Goal: Information Seeking & Learning: Check status

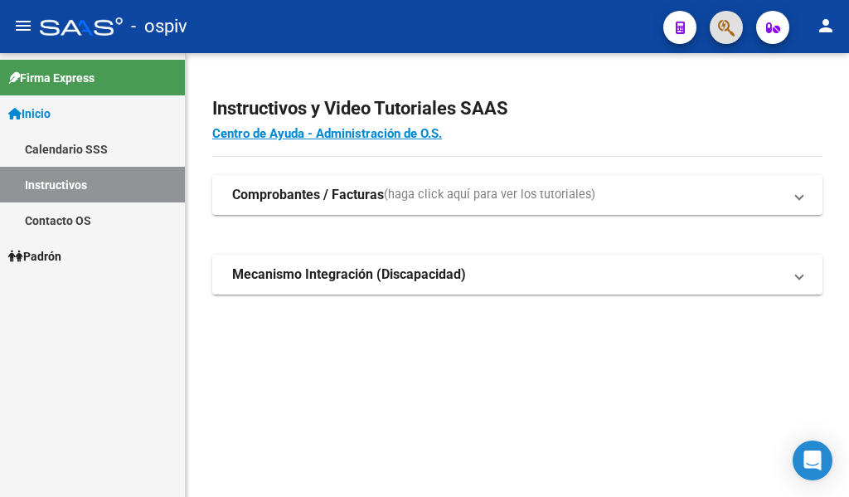
click at [730, 17] on span "button" at bounding box center [726, 28] width 17 height 34
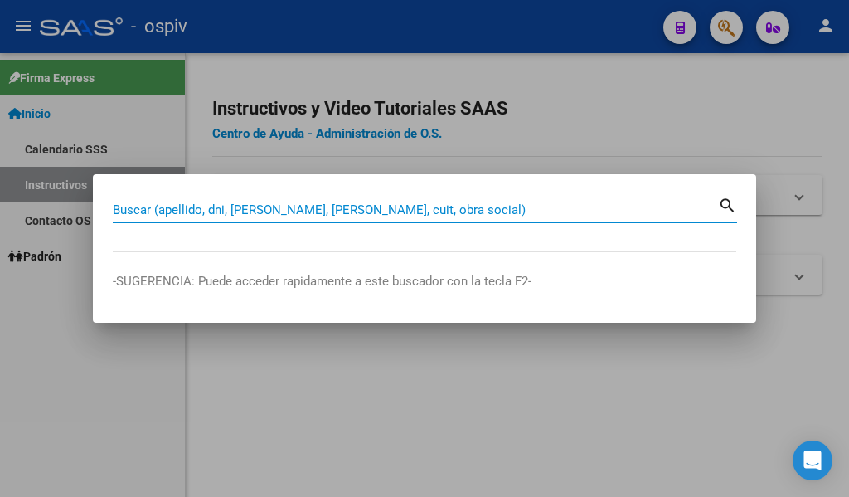
drag, startPoint x: 409, startPoint y: 206, endPoint x: 427, endPoint y: 197, distance: 20.0
click at [417, 201] on div "Buscar (apellido, dni, [PERSON_NAME], [PERSON_NAME], cuit, obra social)" at bounding box center [415, 209] width 605 height 25
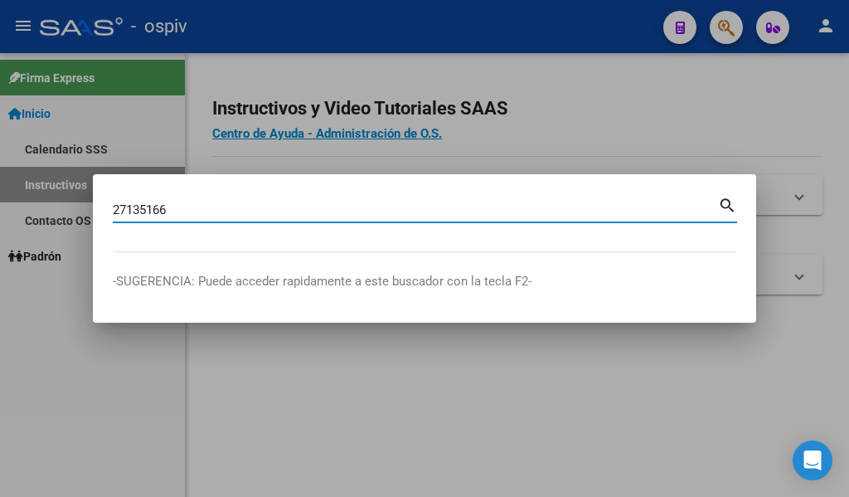
type input "27135166"
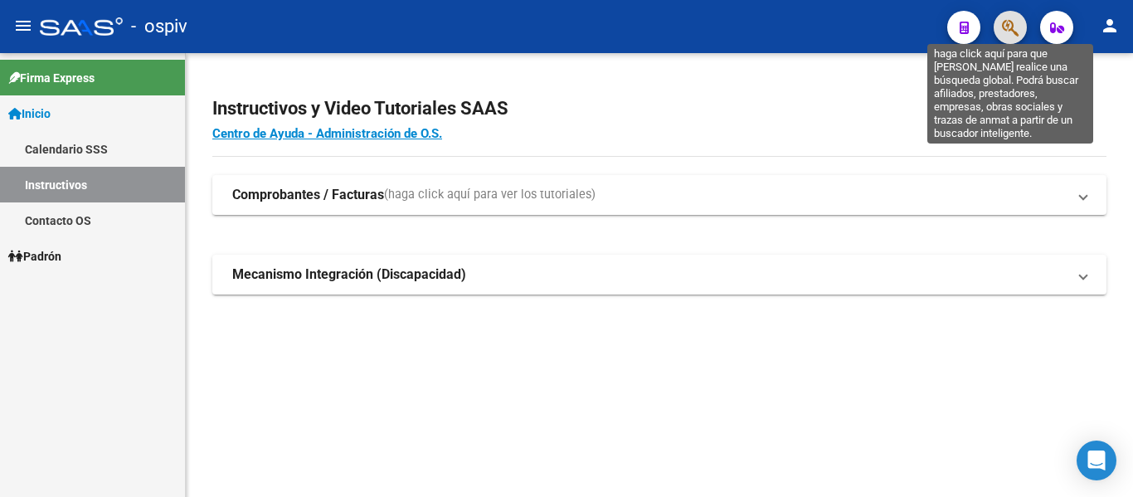
click at [848, 25] on icon "button" at bounding box center [1010, 27] width 17 height 19
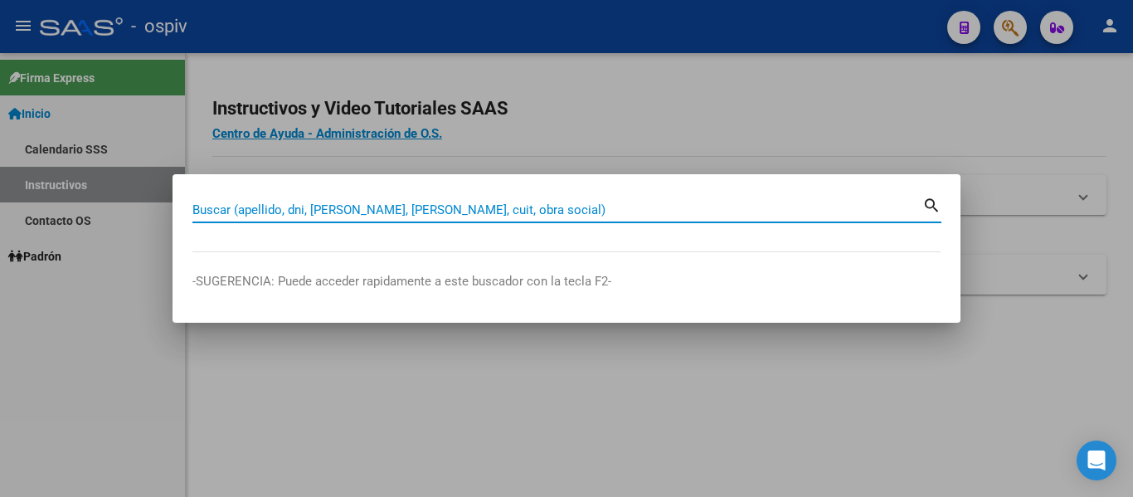
drag, startPoint x: 541, startPoint y: 213, endPoint x: 543, endPoint y: 197, distance: 15.9
click at [541, 209] on input "Buscar (apellido, dni, [PERSON_NAME], [PERSON_NAME], cuit, obra social)" at bounding box center [557, 209] width 730 height 15
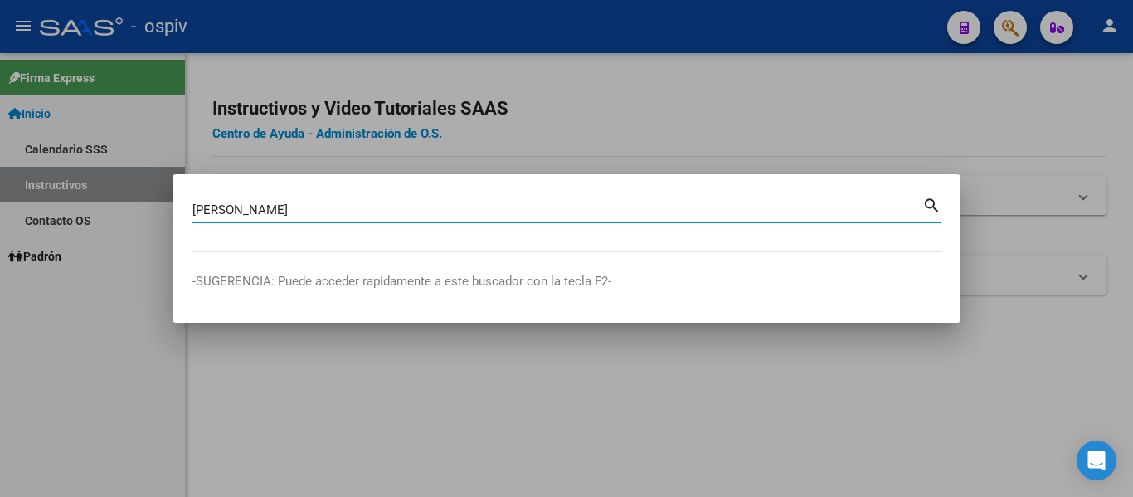
type input "[PERSON_NAME]"
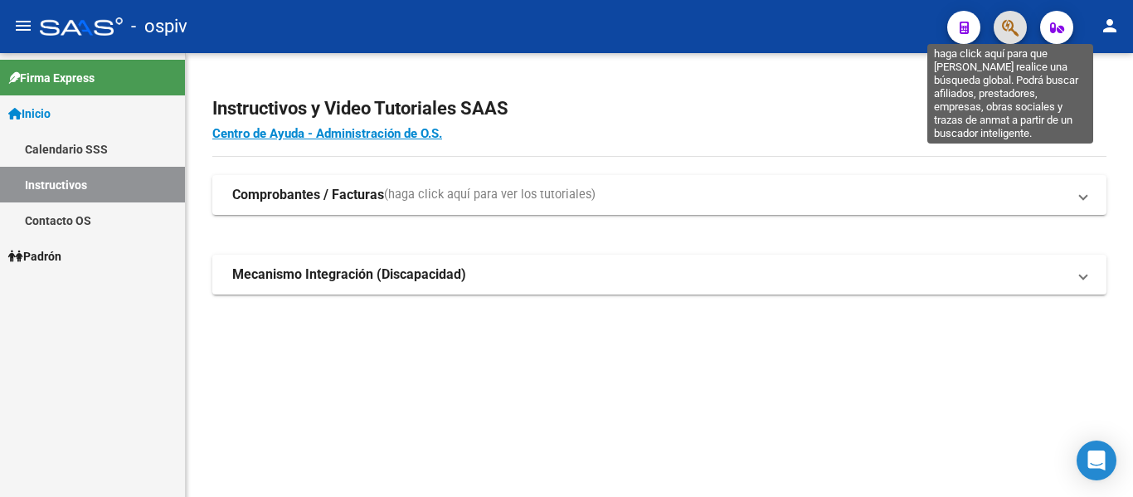
click at [848, 32] on icon "button" at bounding box center [1010, 27] width 17 height 19
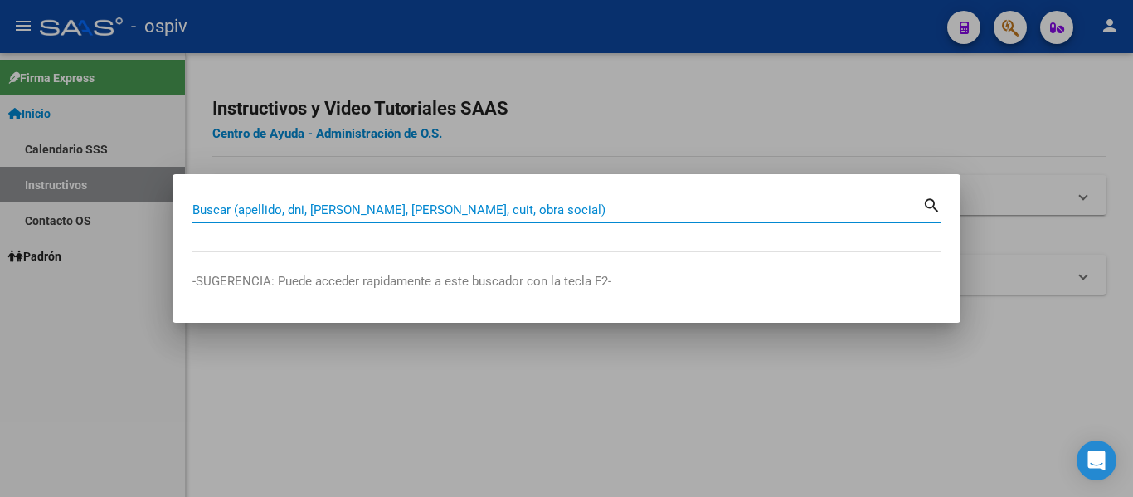
click at [443, 211] on input "Buscar (apellido, dni, [PERSON_NAME], [PERSON_NAME], cuit, obra social)" at bounding box center [557, 209] width 730 height 15
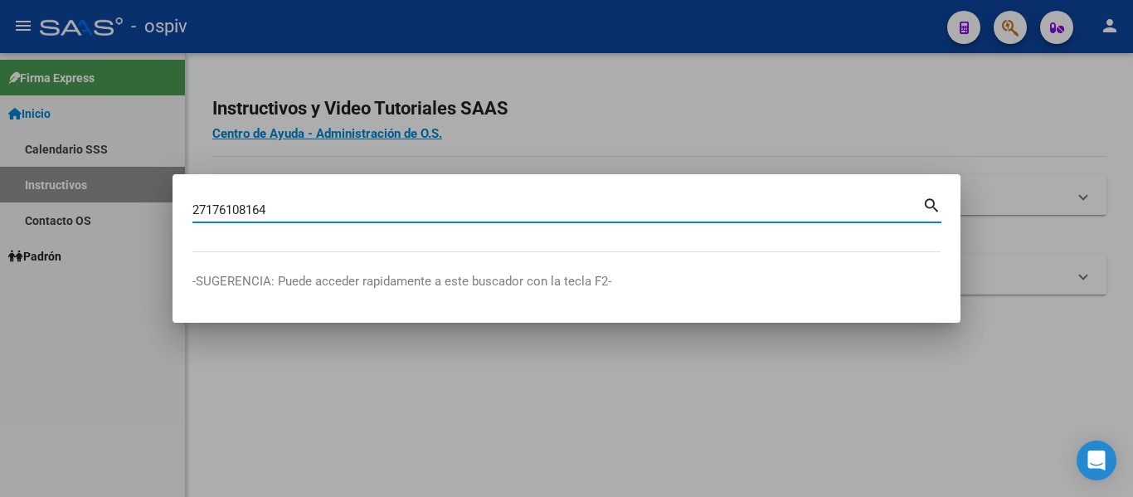
type input "27176108164"
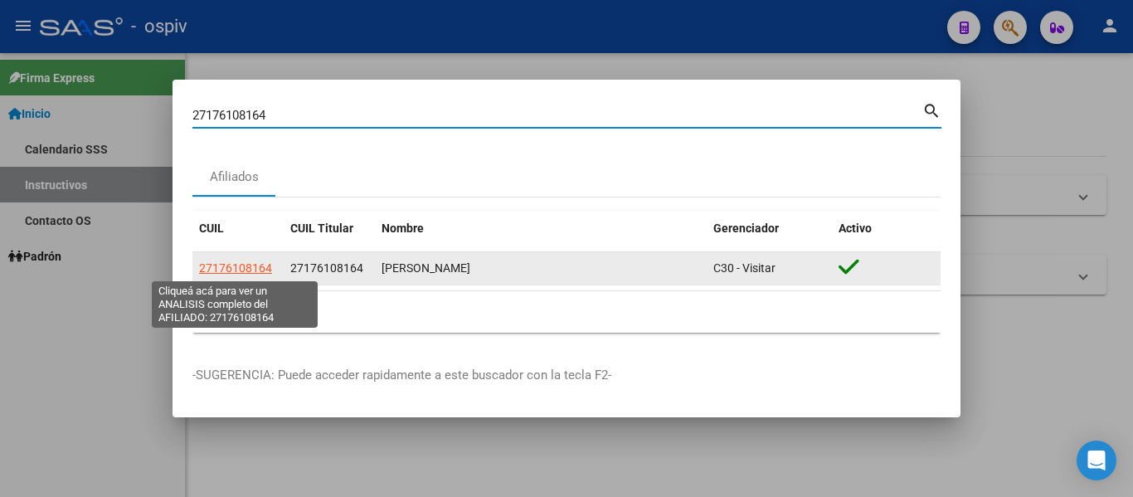
click at [249, 274] on span "27176108164" at bounding box center [235, 267] width 73 height 13
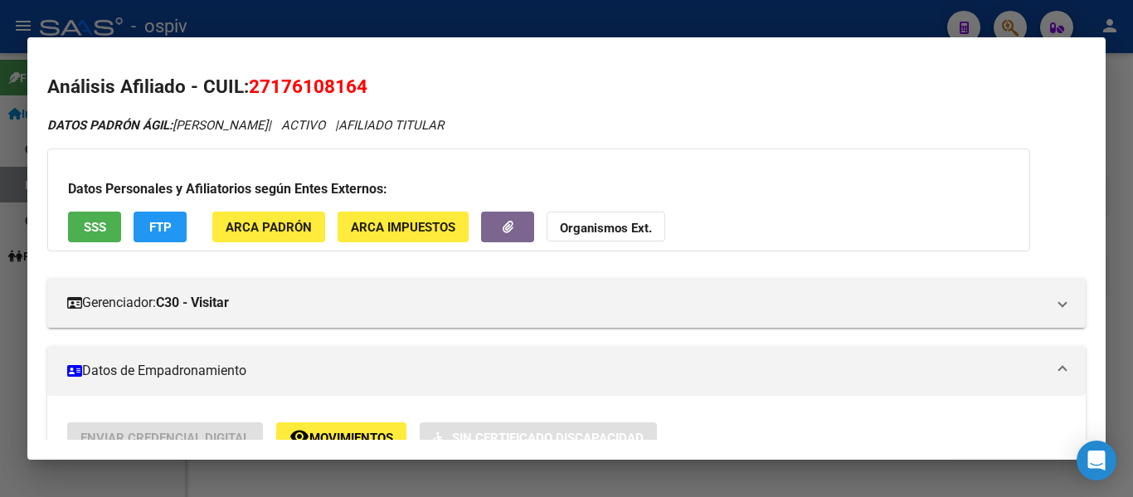
click at [104, 232] on span "SSS" at bounding box center [95, 227] width 22 height 15
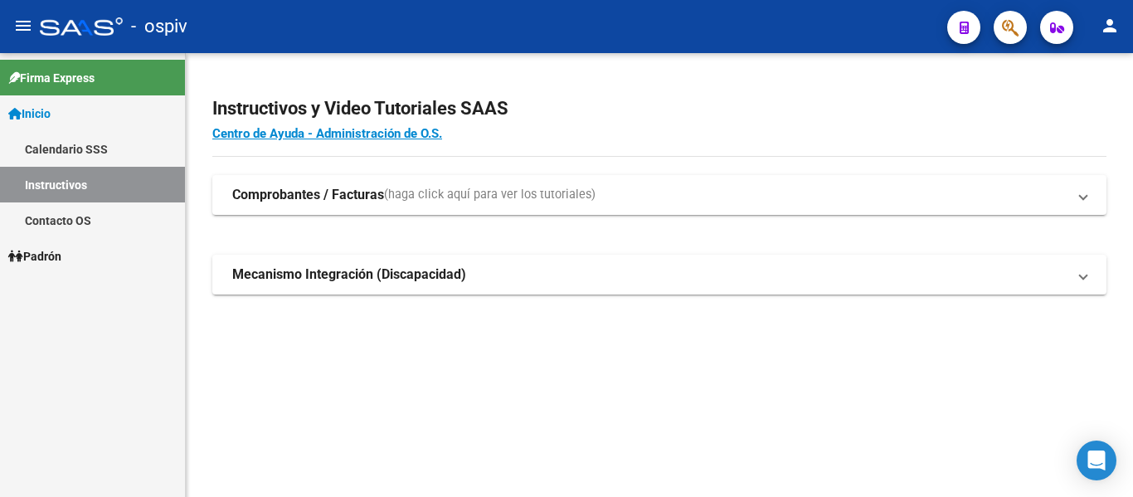
click at [848, 32] on mat-toolbar "menu - ospiv person" at bounding box center [566, 26] width 1133 height 53
click at [848, 29] on div at bounding box center [1003, 27] width 46 height 34
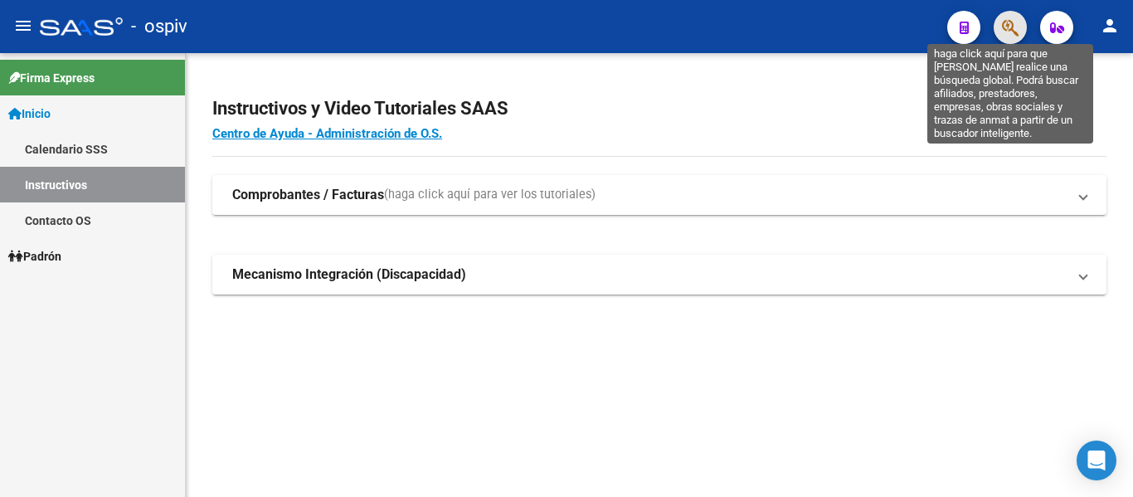
click at [848, 28] on icon "button" at bounding box center [1010, 27] width 17 height 19
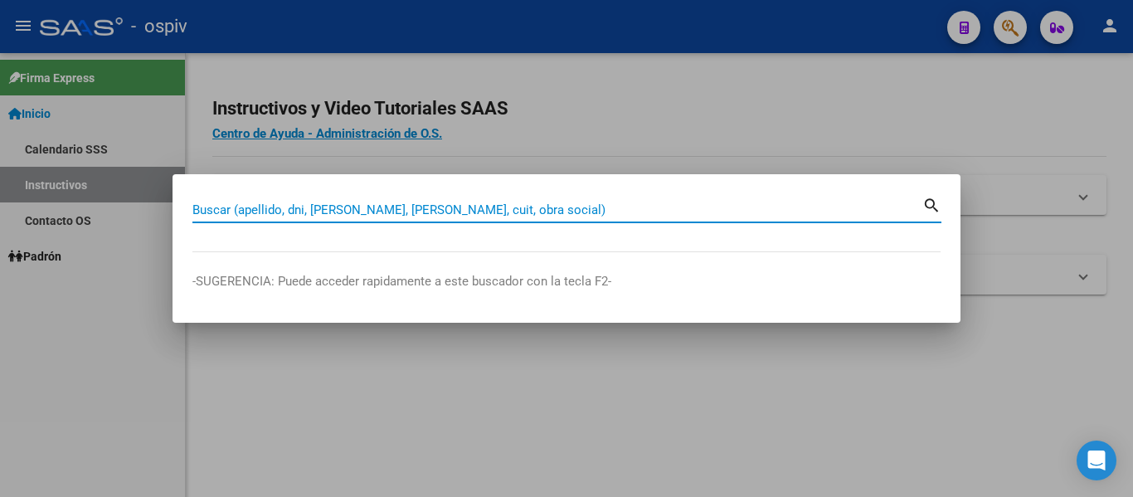
click at [431, 208] on input "Buscar (apellido, dni, [PERSON_NAME], [PERSON_NAME], cuit, obra social)" at bounding box center [557, 209] width 730 height 15
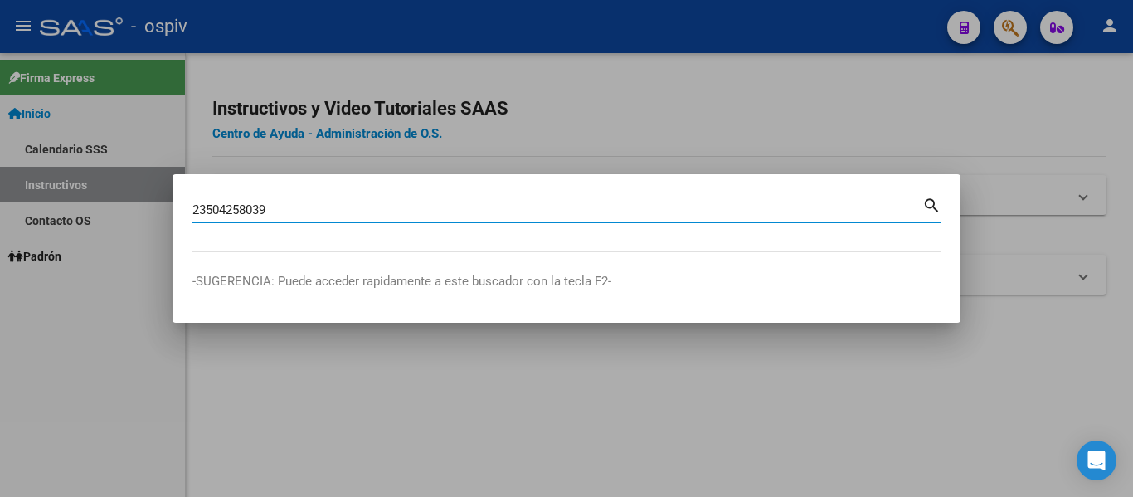
type input "23504258039"
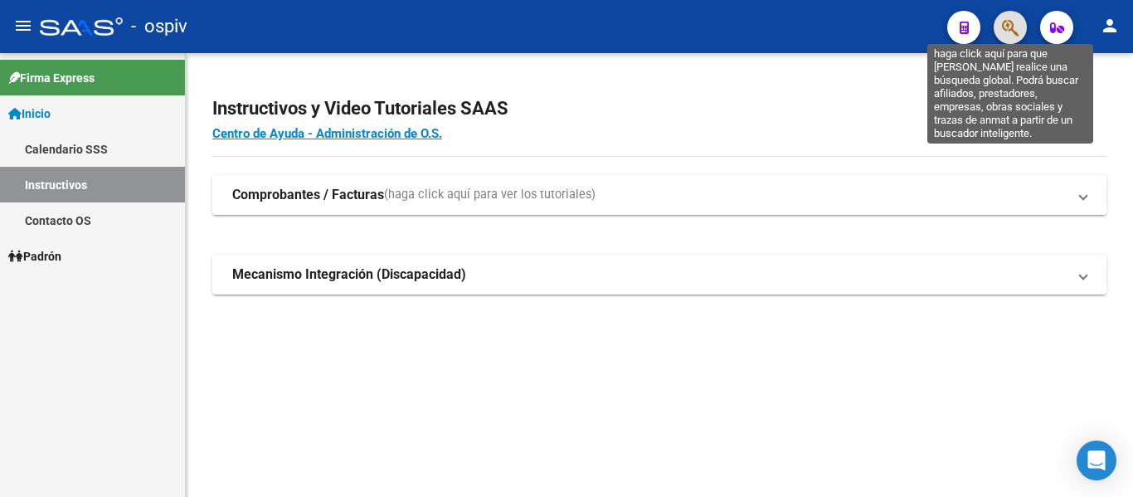
click at [848, 25] on icon "button" at bounding box center [1010, 27] width 17 height 19
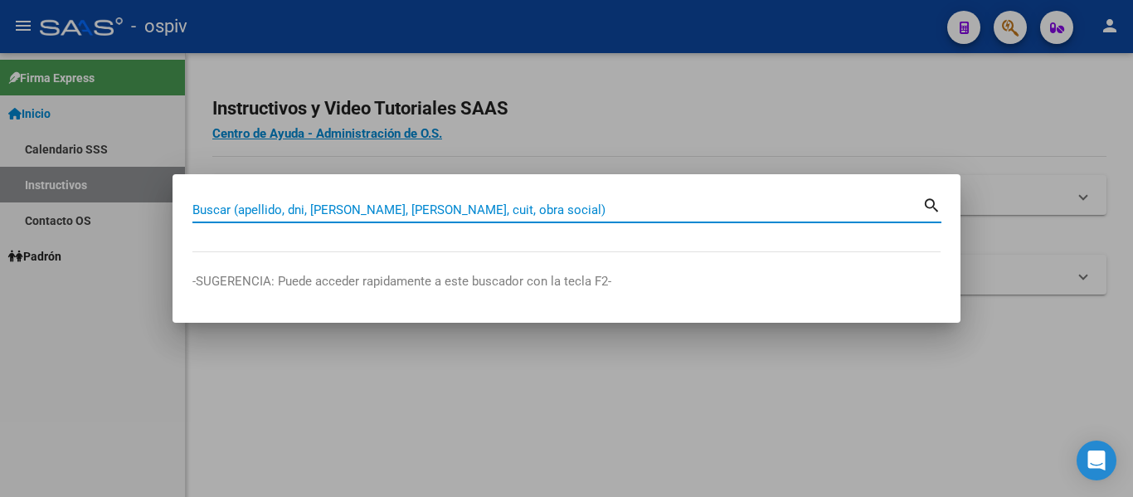
click at [465, 210] on input "Buscar (apellido, dni, [PERSON_NAME], [PERSON_NAME], cuit, obra social)" at bounding box center [557, 209] width 730 height 15
click at [467, 208] on input "Buscar (apellido, dni, [PERSON_NAME], [PERSON_NAME], cuit, obra social)" at bounding box center [557, 209] width 730 height 15
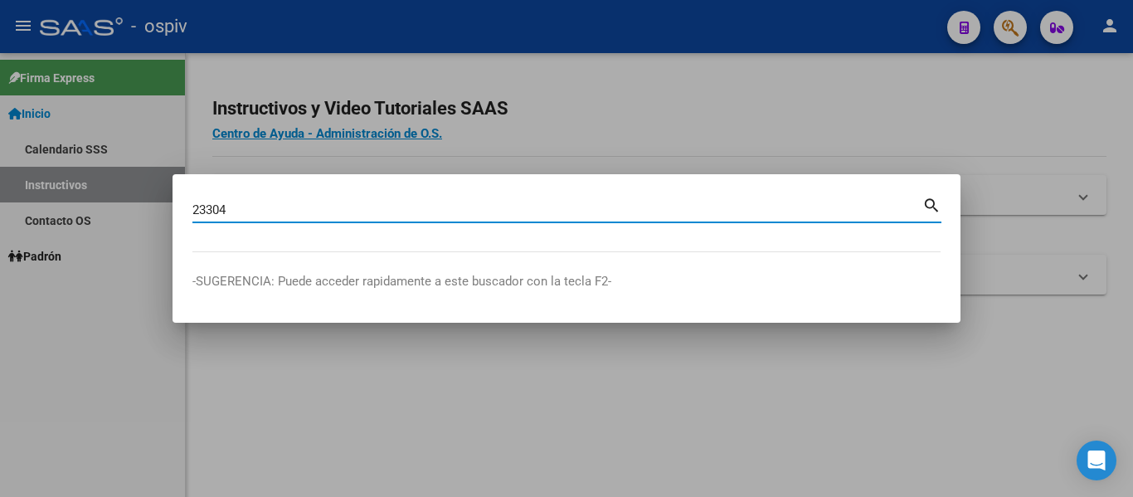
type input "23304"
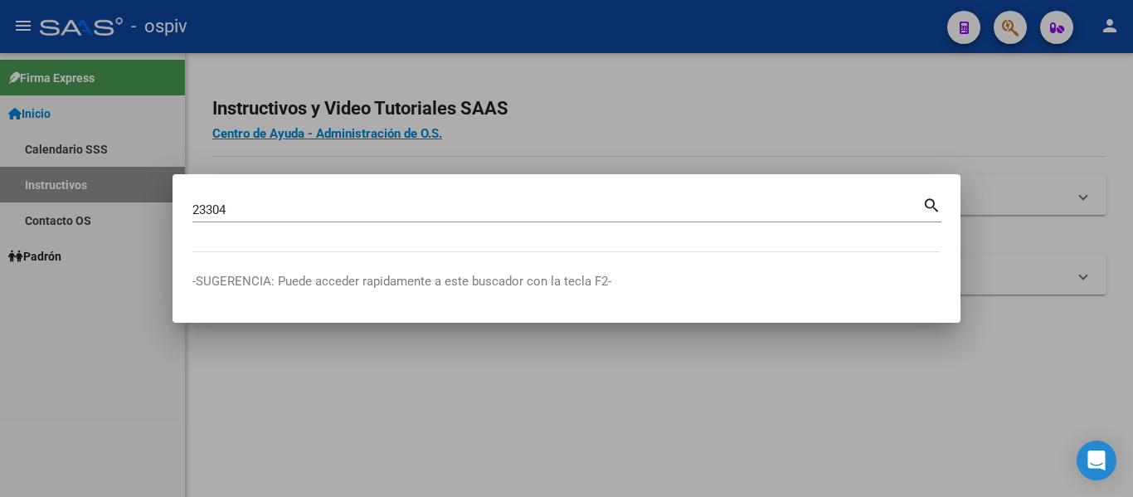
drag, startPoint x: 404, startPoint y: 388, endPoint x: 395, endPoint y: 379, distance: 12.9
click at [404, 388] on div at bounding box center [566, 248] width 1133 height 497
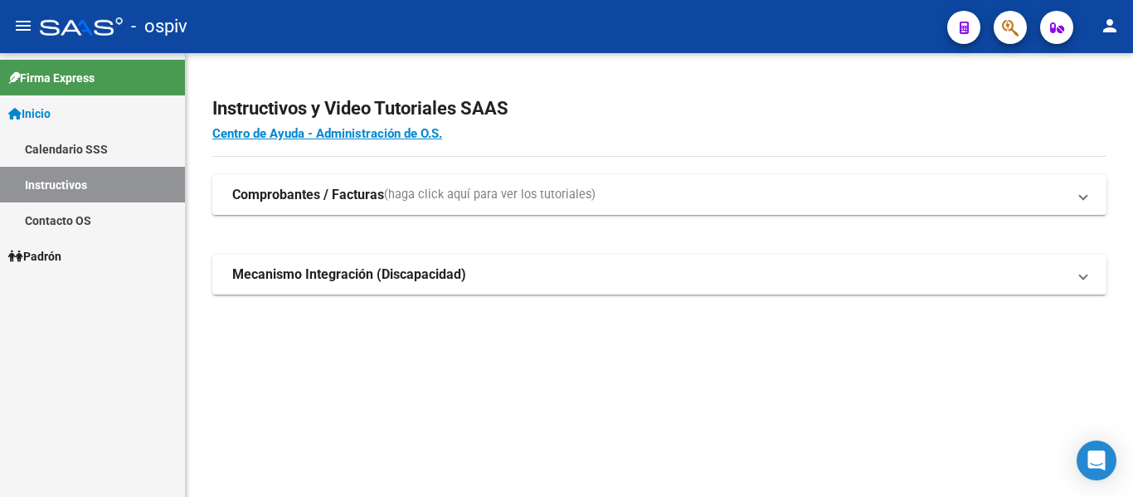
click at [848, 15] on span "button" at bounding box center [1010, 28] width 17 height 34
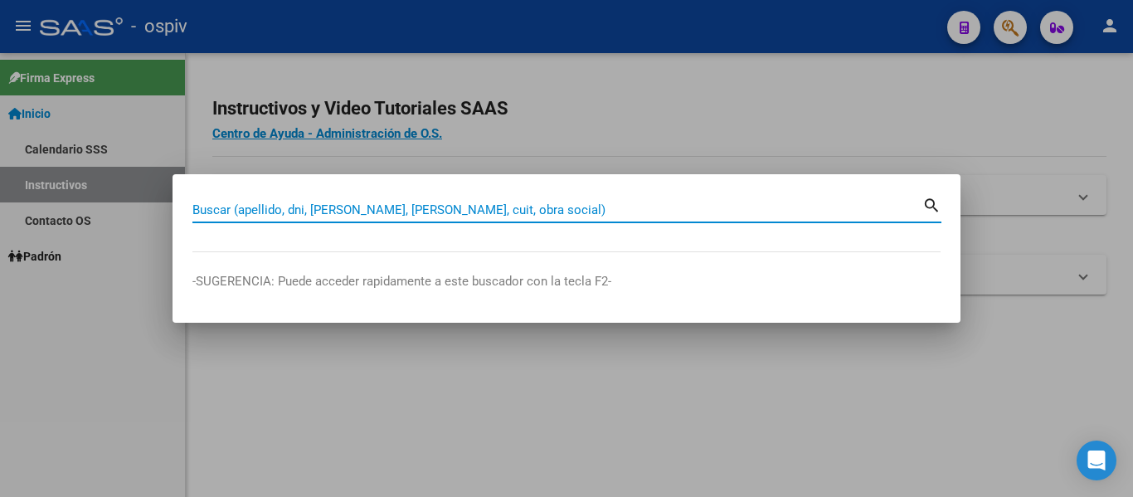
click at [422, 217] on div "Buscar (apellido, dni, [PERSON_NAME], [PERSON_NAME], cuit, obra social)" at bounding box center [557, 209] width 730 height 25
click at [422, 211] on input "Buscar (apellido, dni, [PERSON_NAME], [PERSON_NAME], cuit, obra social)" at bounding box center [557, 209] width 730 height 15
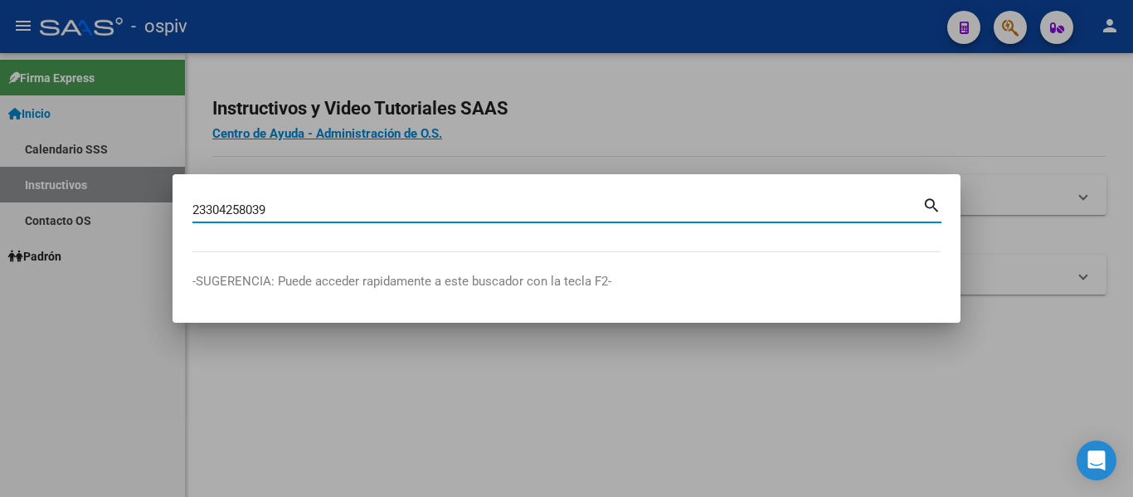
type input "23304258039"
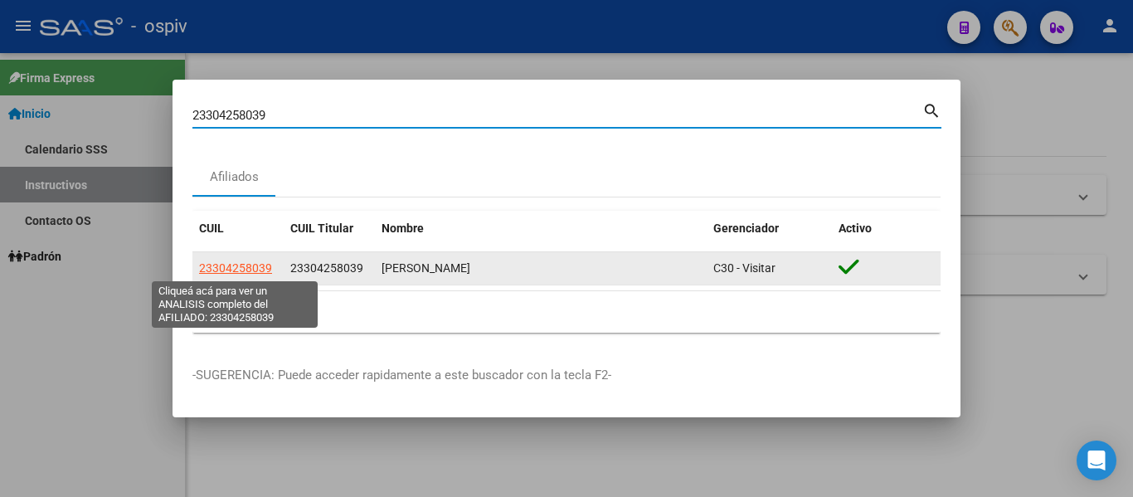
click at [226, 270] on span "23304258039" at bounding box center [235, 267] width 73 height 13
type textarea "23304258039"
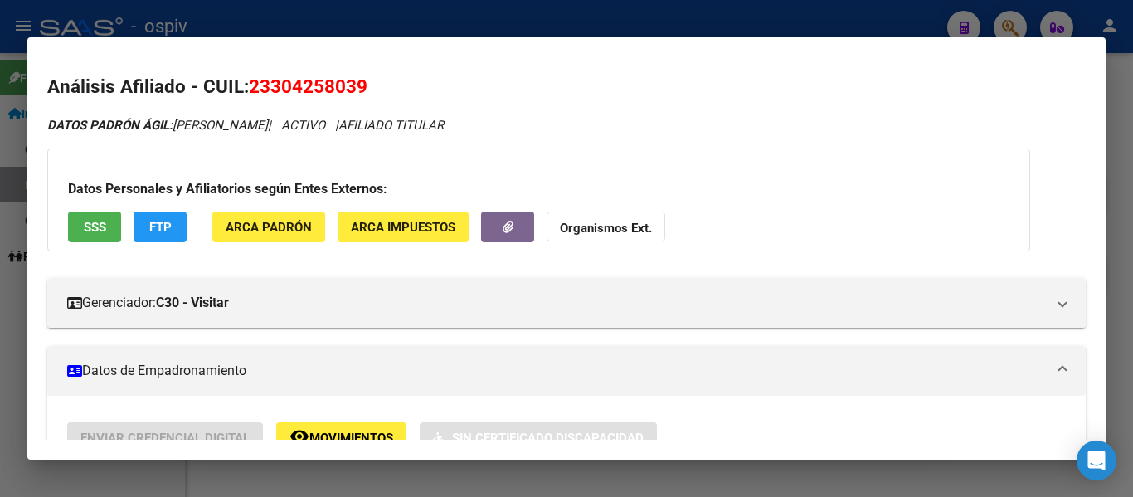
click at [74, 224] on button "SSS" at bounding box center [94, 226] width 53 height 31
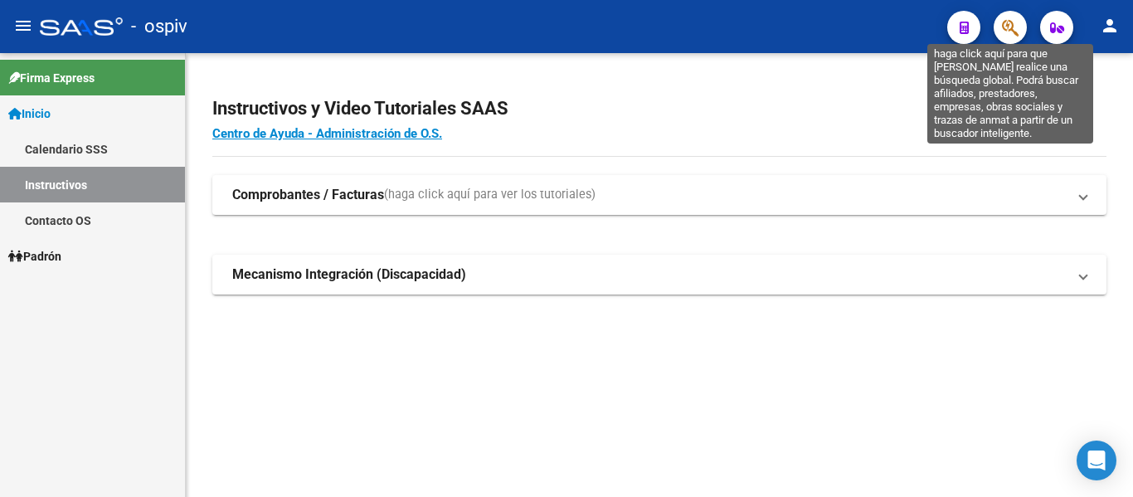
click at [848, 32] on icon "button" at bounding box center [1010, 27] width 17 height 19
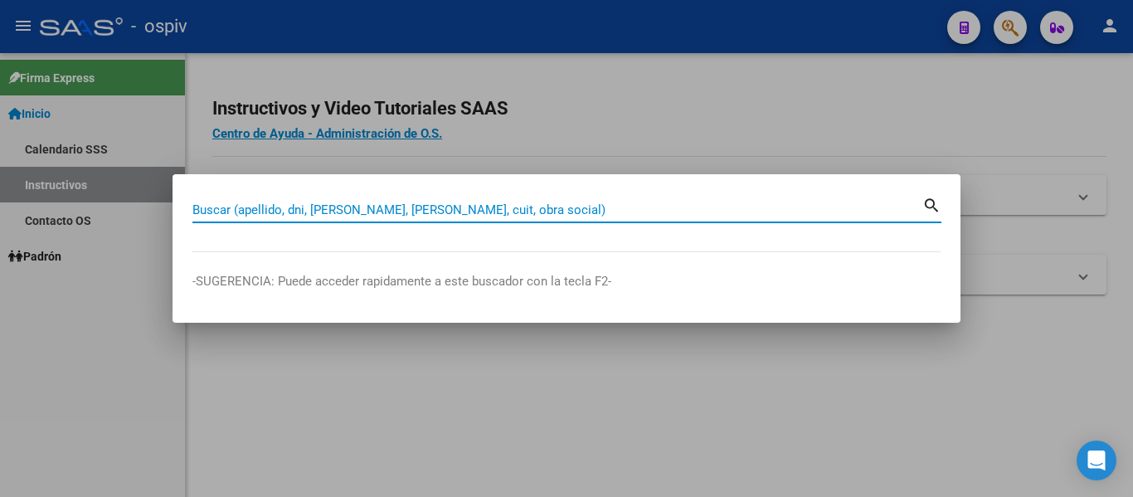
click at [468, 211] on input "Buscar (apellido, dni, [PERSON_NAME], [PERSON_NAME], cuit, obra social)" at bounding box center [557, 209] width 730 height 15
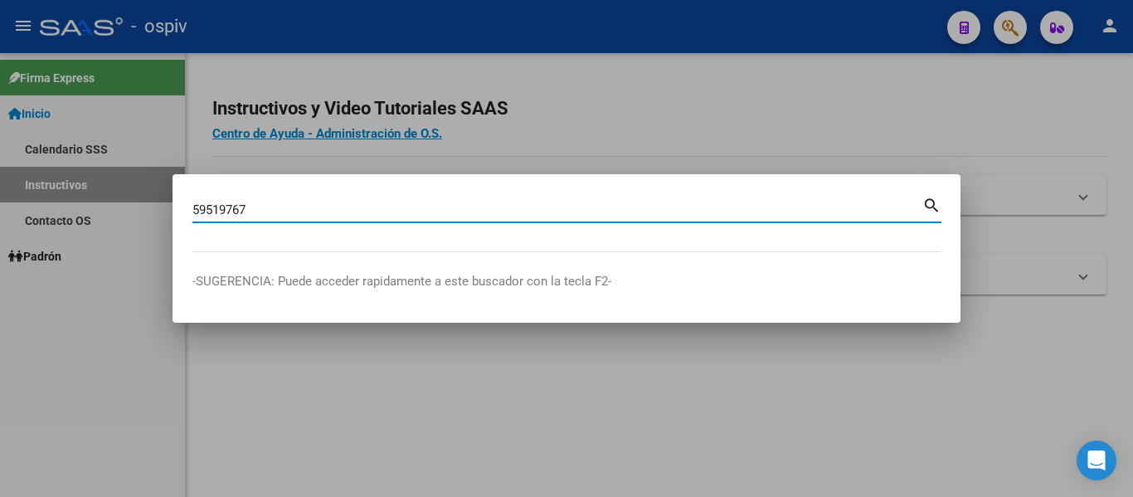
type input "59519767"
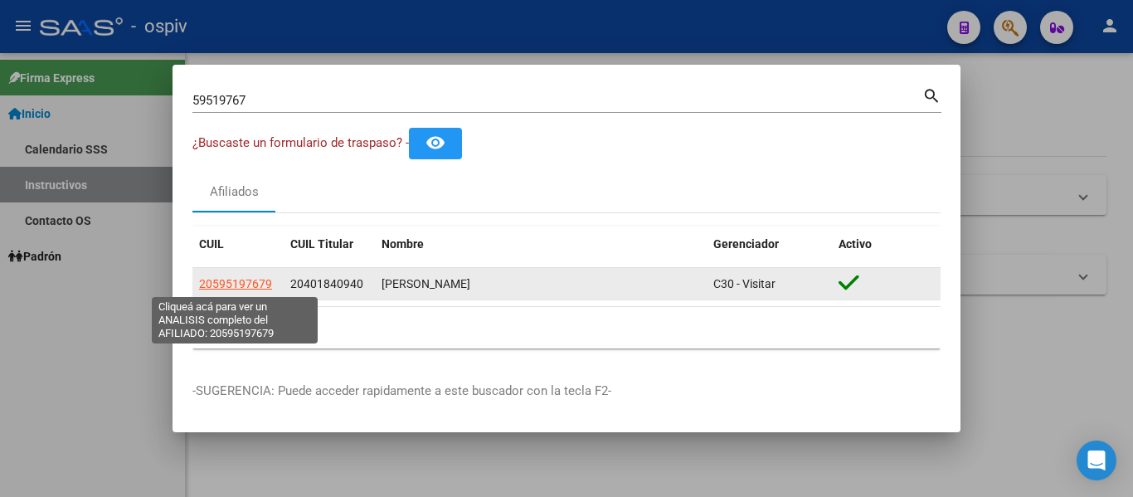
click at [240, 277] on span "20595197679" at bounding box center [235, 283] width 73 height 13
type textarea "20595197679"
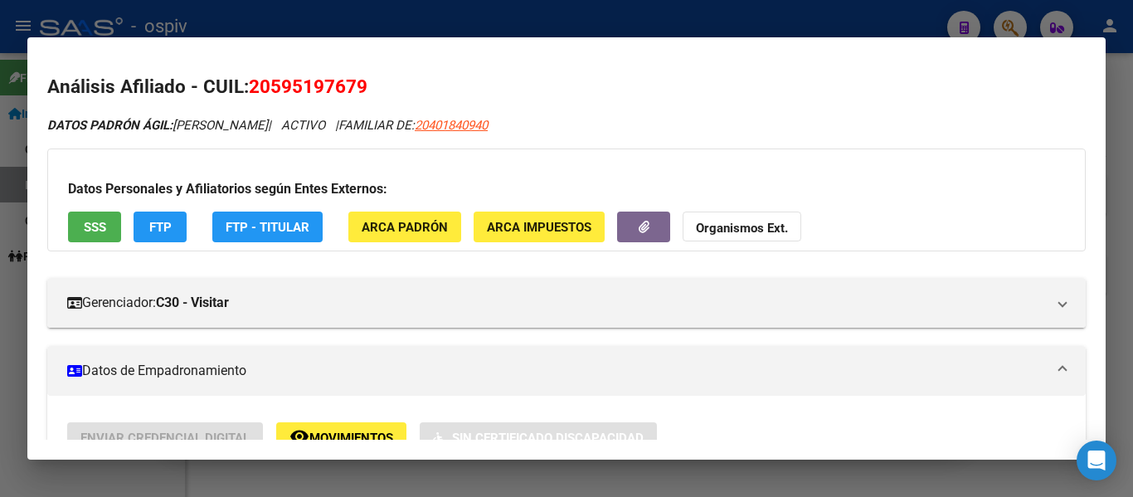
click at [112, 229] on button "SSS" at bounding box center [94, 226] width 53 height 31
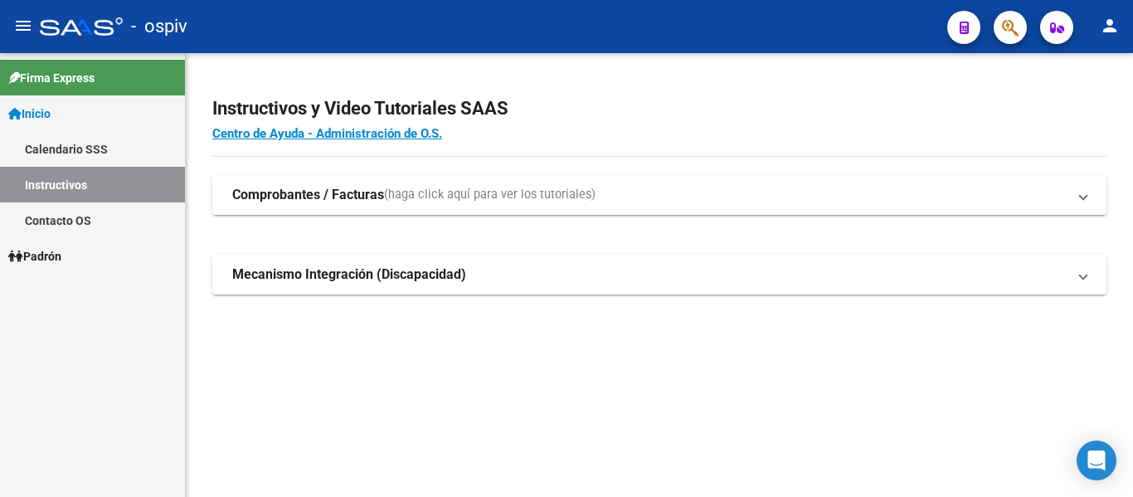
click at [848, 22] on icon "button" at bounding box center [1010, 27] width 17 height 19
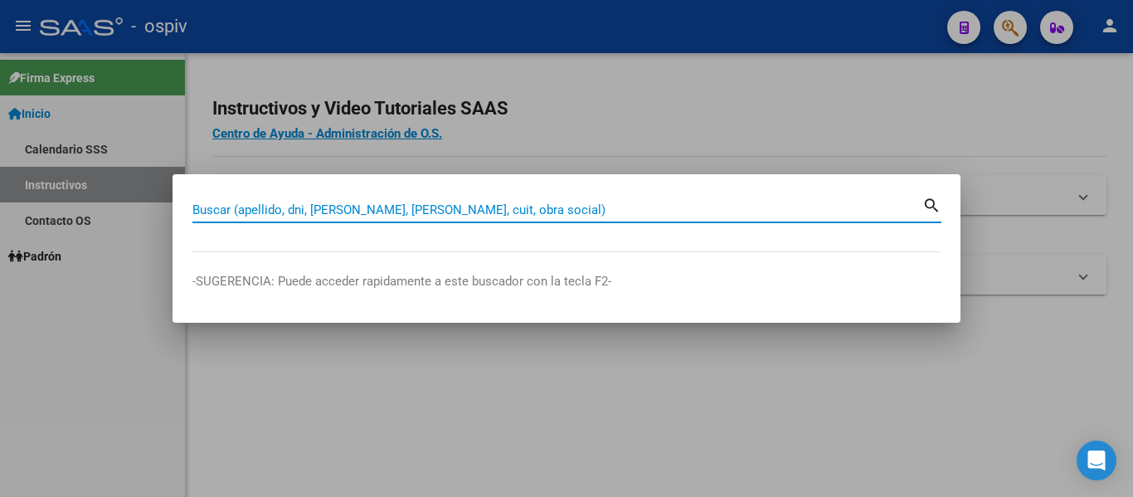
click at [416, 209] on input "Buscar (apellido, dni, [PERSON_NAME], [PERSON_NAME], cuit, obra social)" at bounding box center [557, 209] width 730 height 15
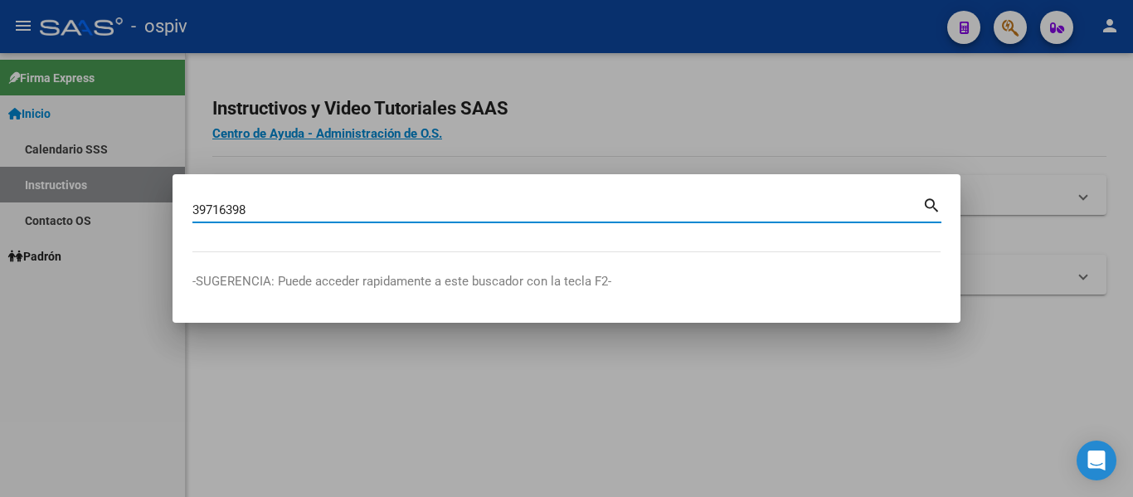
type input "39716398"
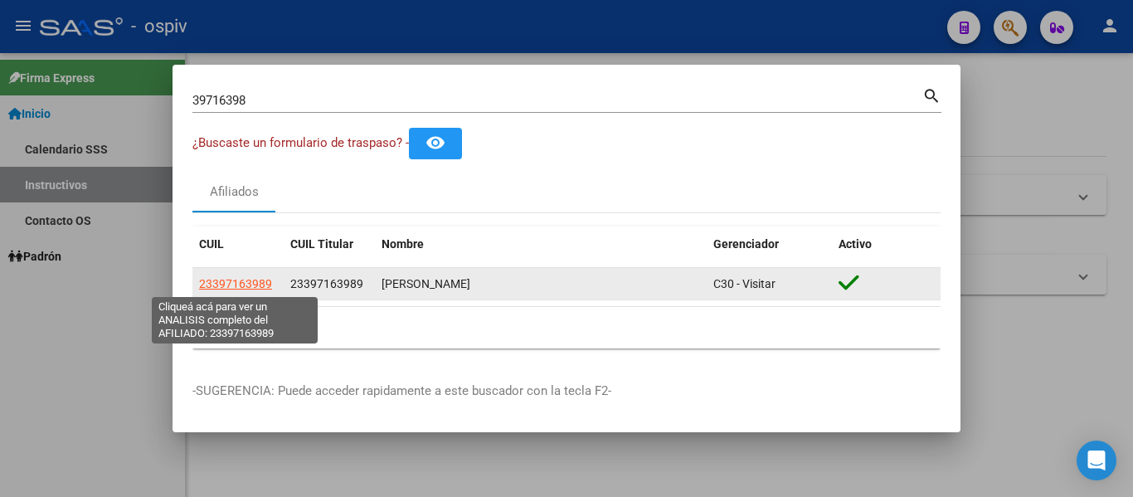
click at [241, 286] on span "23397163989" at bounding box center [235, 283] width 73 height 13
type textarea "23397163989"
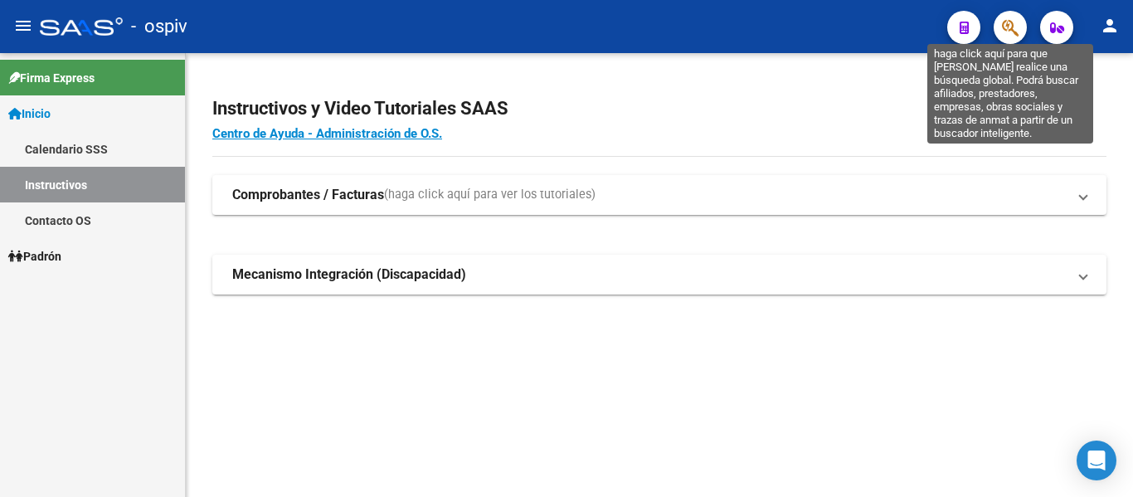
click at [848, 24] on icon "button" at bounding box center [1010, 27] width 17 height 19
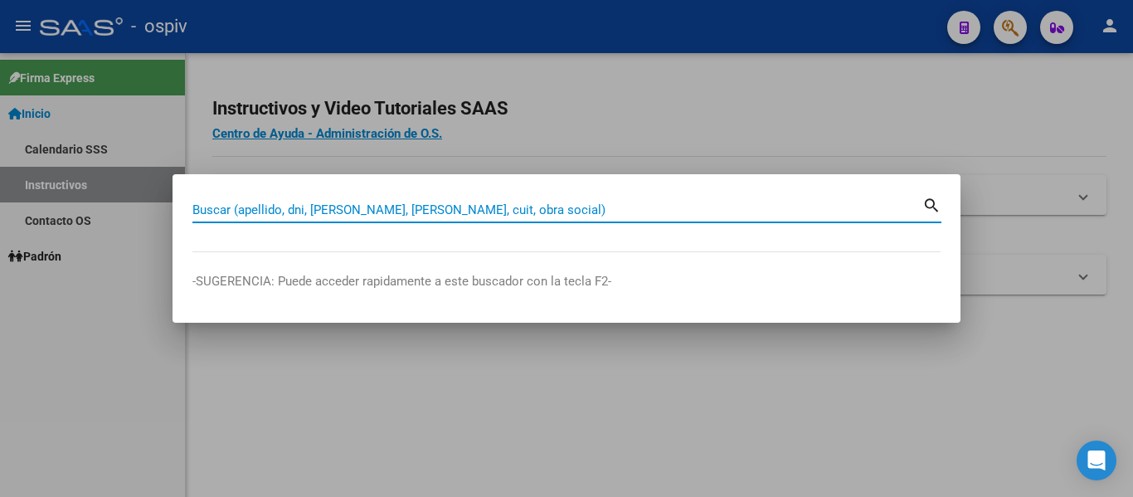
click at [410, 208] on input "Buscar (apellido, dni, [PERSON_NAME], [PERSON_NAME], cuit, obra social)" at bounding box center [557, 209] width 730 height 15
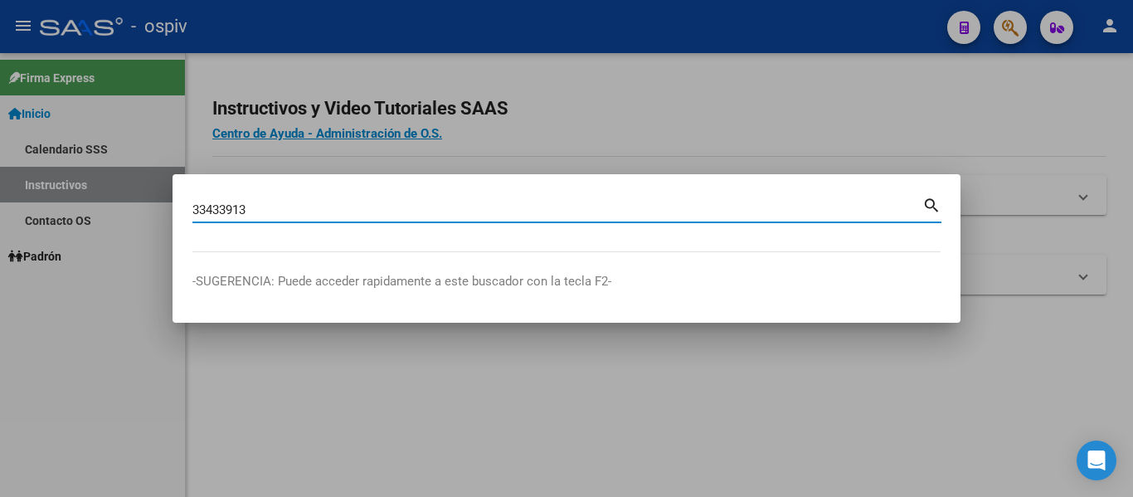
type input "33433913"
